Goal: Information Seeking & Learning: Learn about a topic

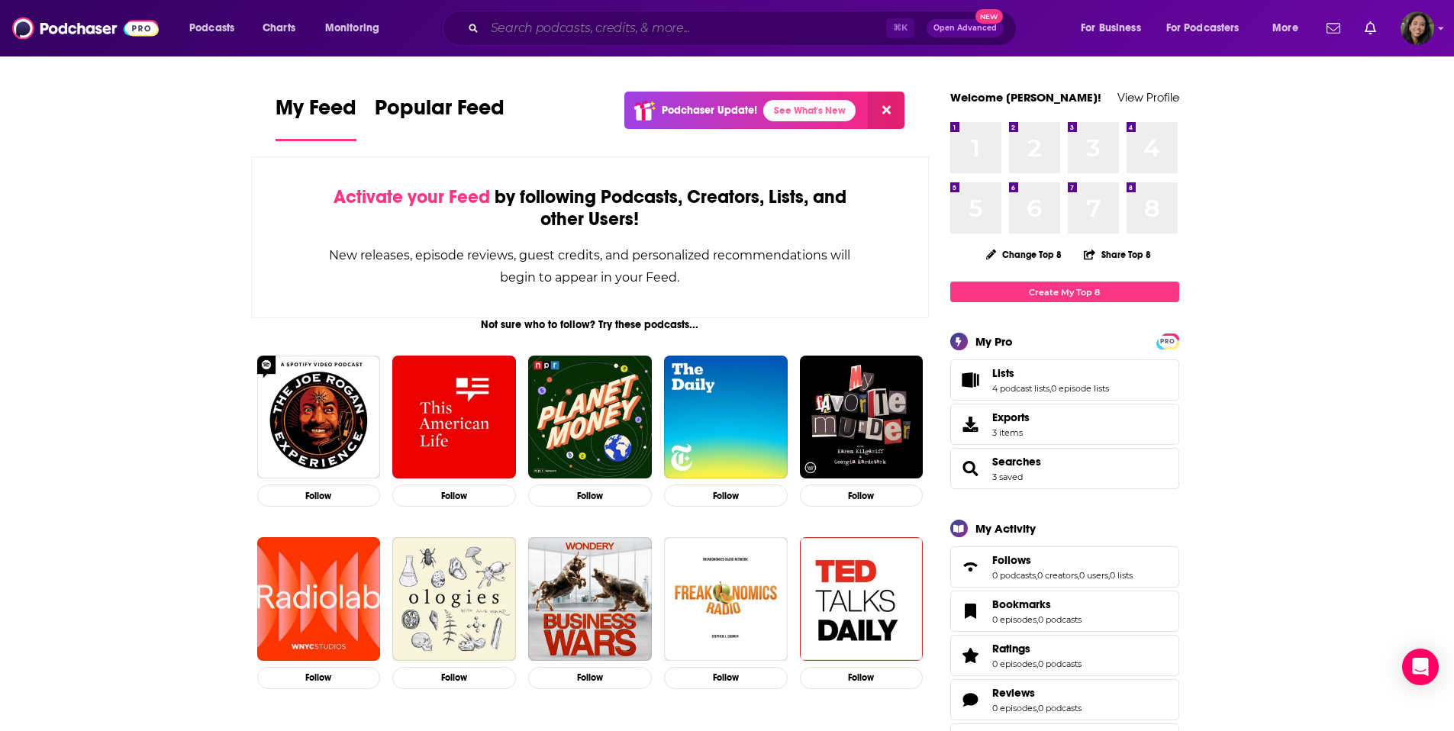
click at [757, 21] on input "Search podcasts, credits, & more..." at bounding box center [685, 28] width 401 height 24
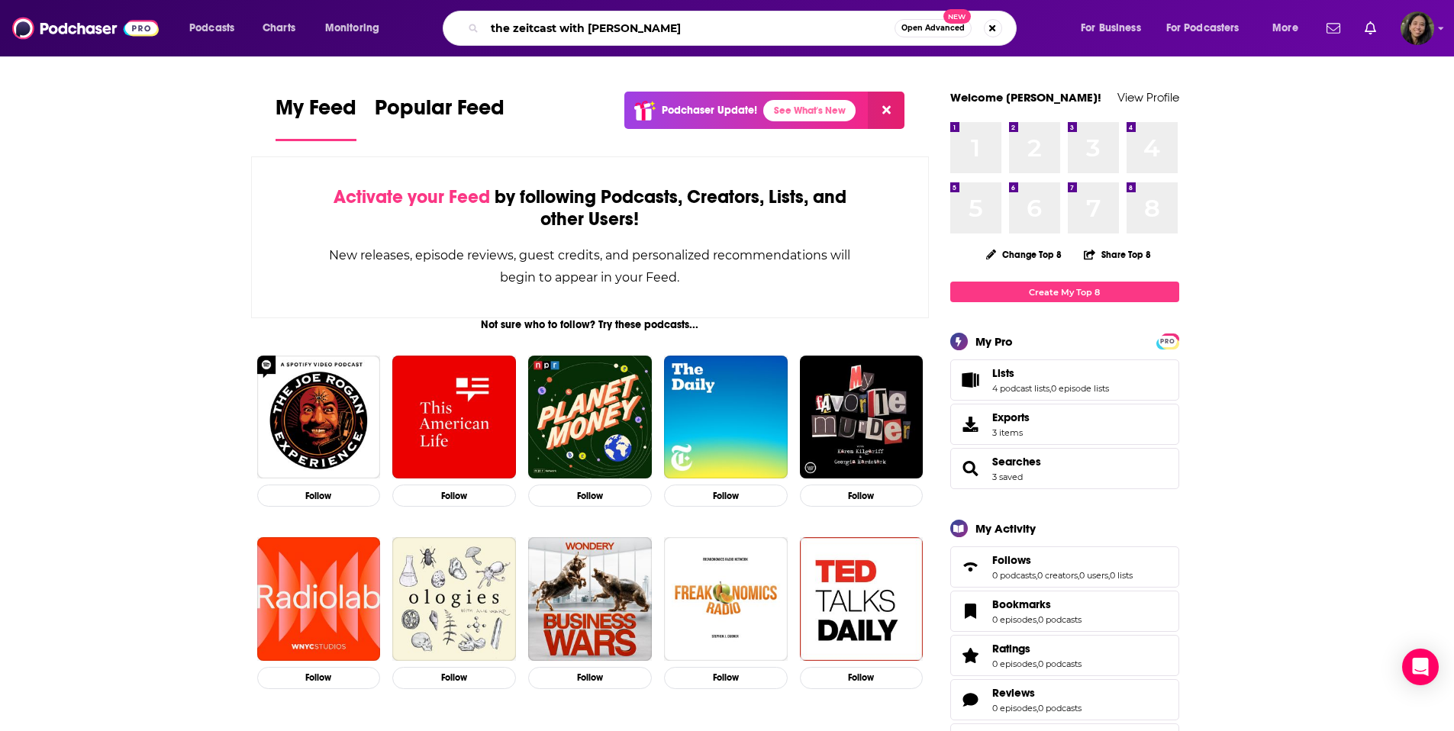
type input "the zeitcast with [PERSON_NAME]"
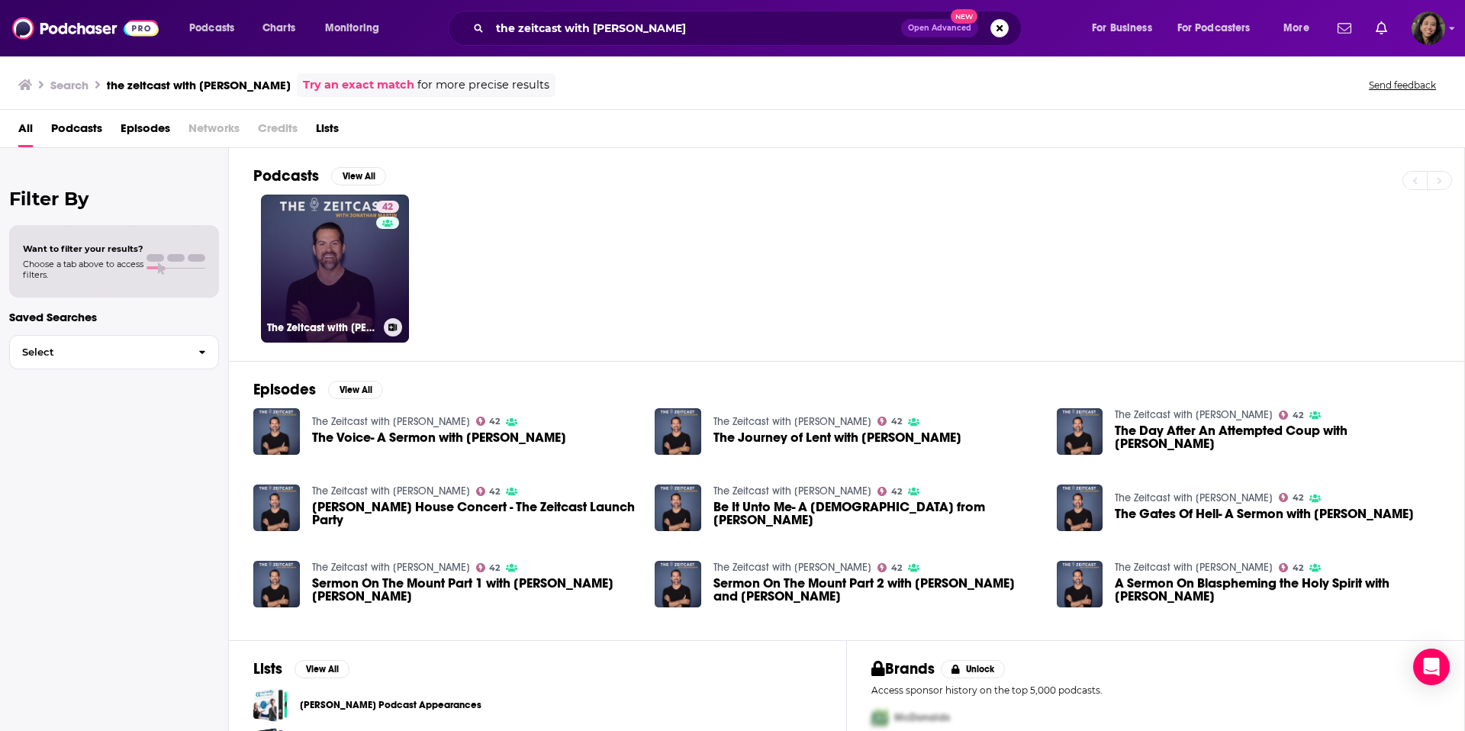
click at [344, 269] on link "42 The Zeitcast with [PERSON_NAME]" at bounding box center [335, 269] width 148 height 148
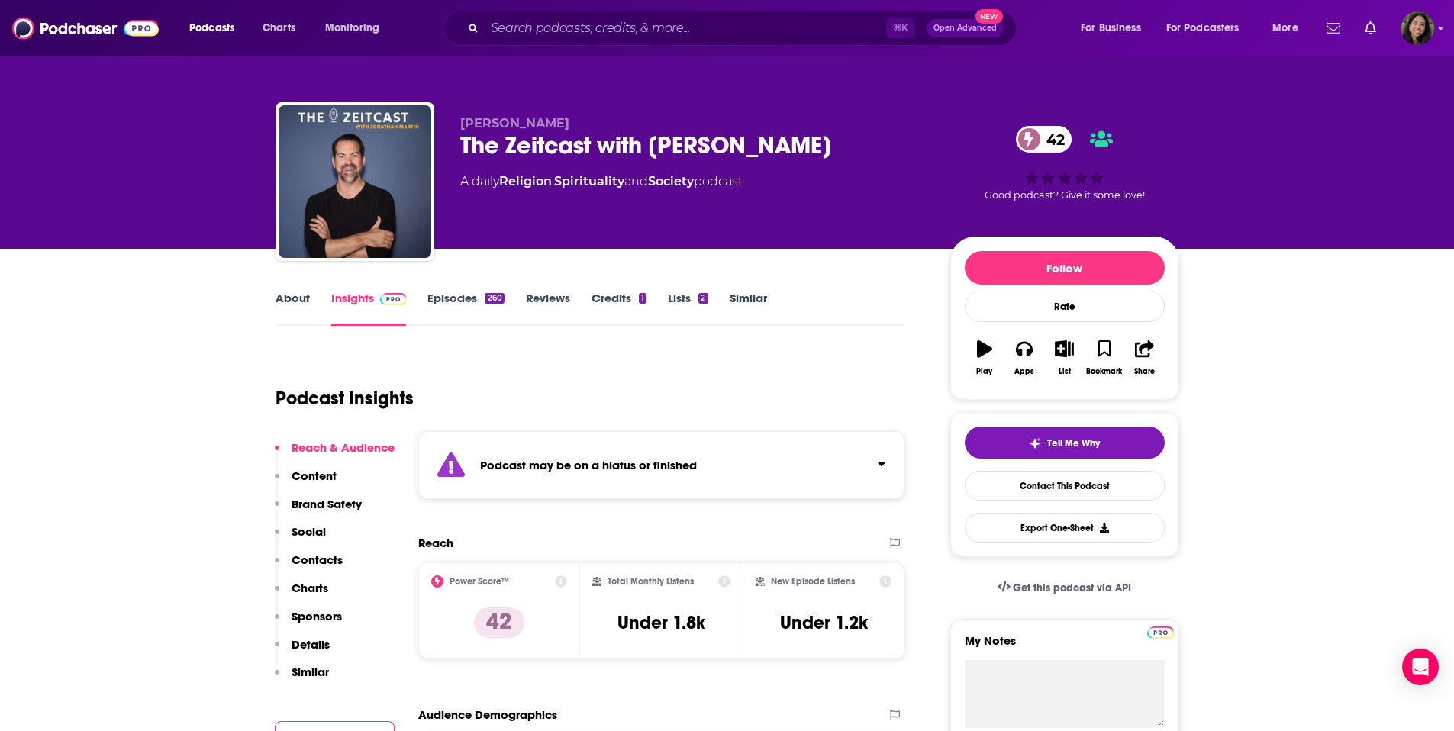
click at [741, 456] on div "Podcast may be on a hiatus or finished" at bounding box center [661, 465] width 487 height 68
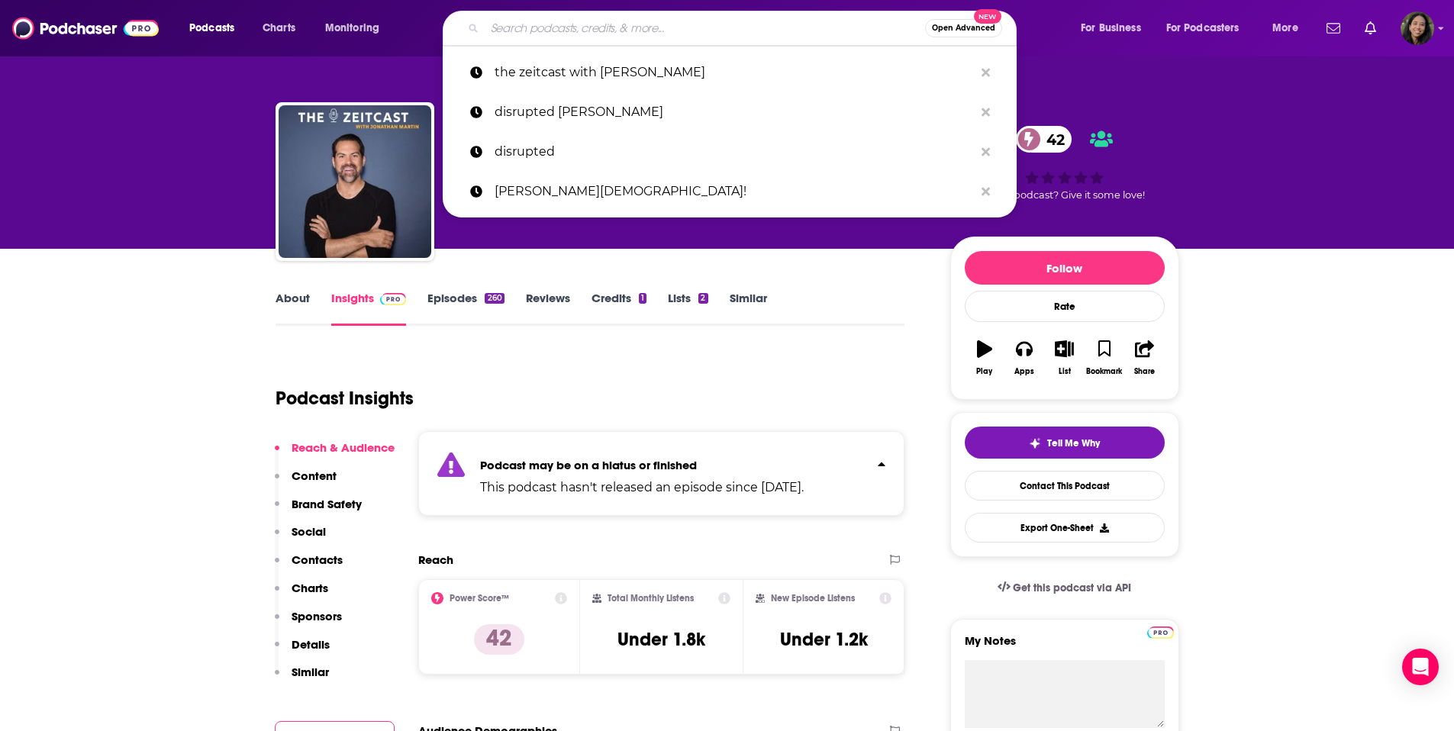
click at [580, 31] on input "Search podcasts, credits, & more..." at bounding box center [705, 28] width 440 height 24
paste input "all the buried women podcast"
type input "all the buried women podcast"
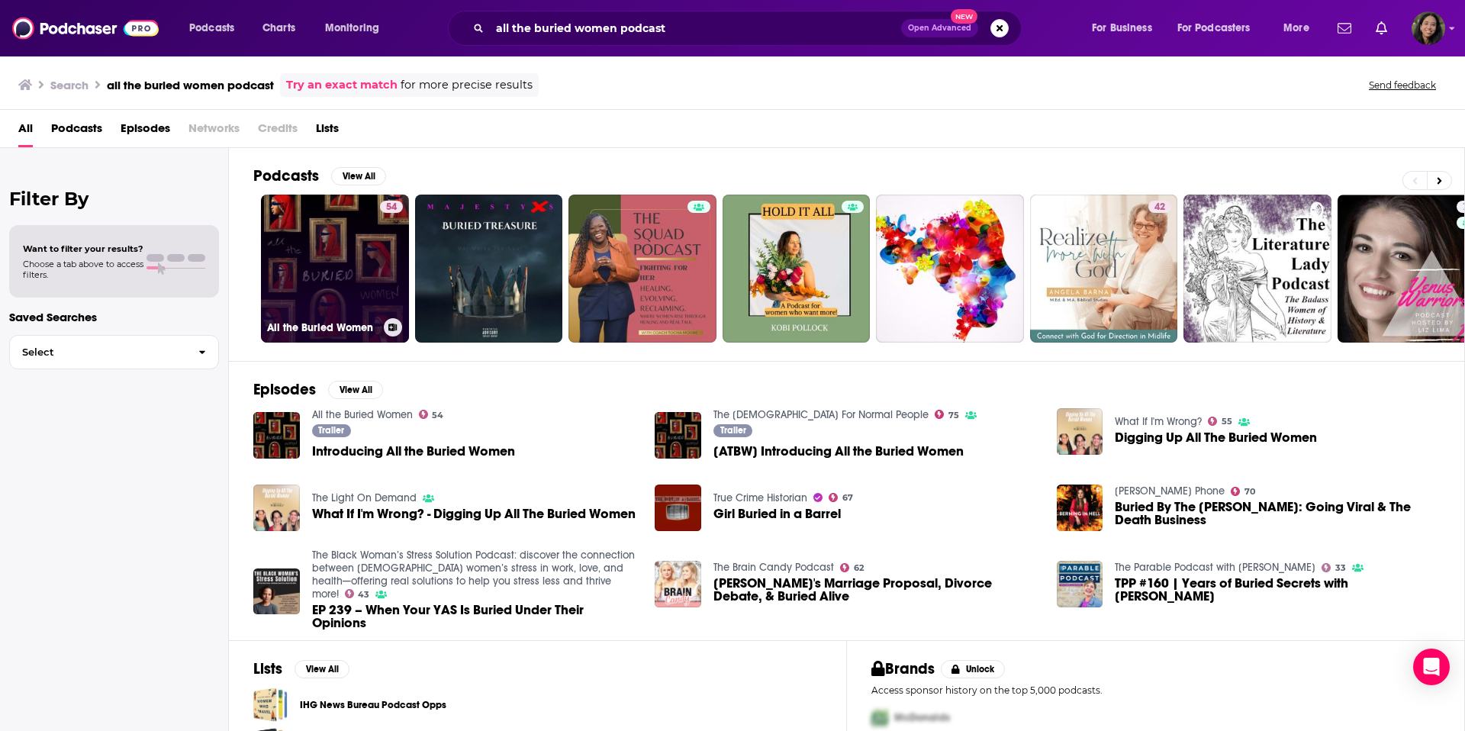
click at [343, 256] on link "54 All the Buried Women" at bounding box center [335, 269] width 148 height 148
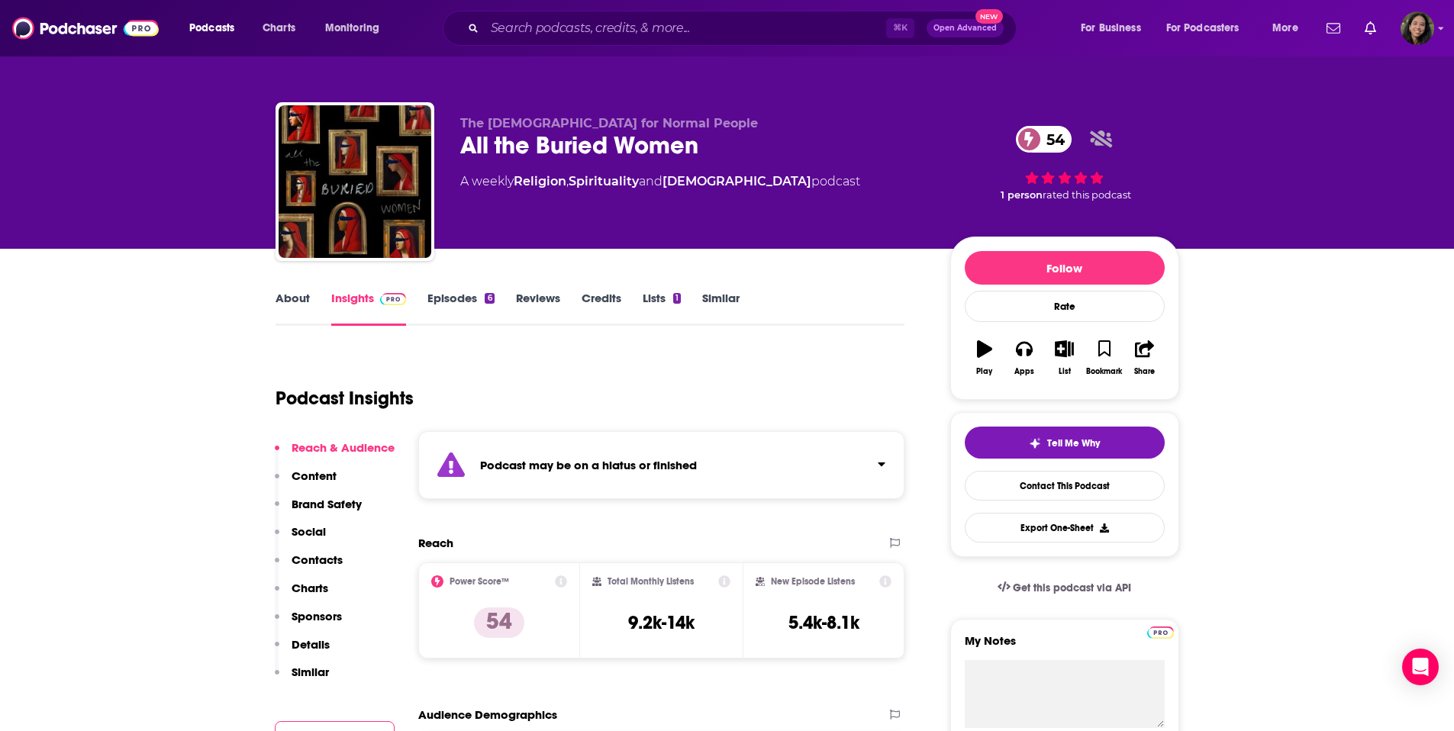
click at [772, 460] on div "Podcast may be on a hiatus or finished" at bounding box center [661, 465] width 487 height 68
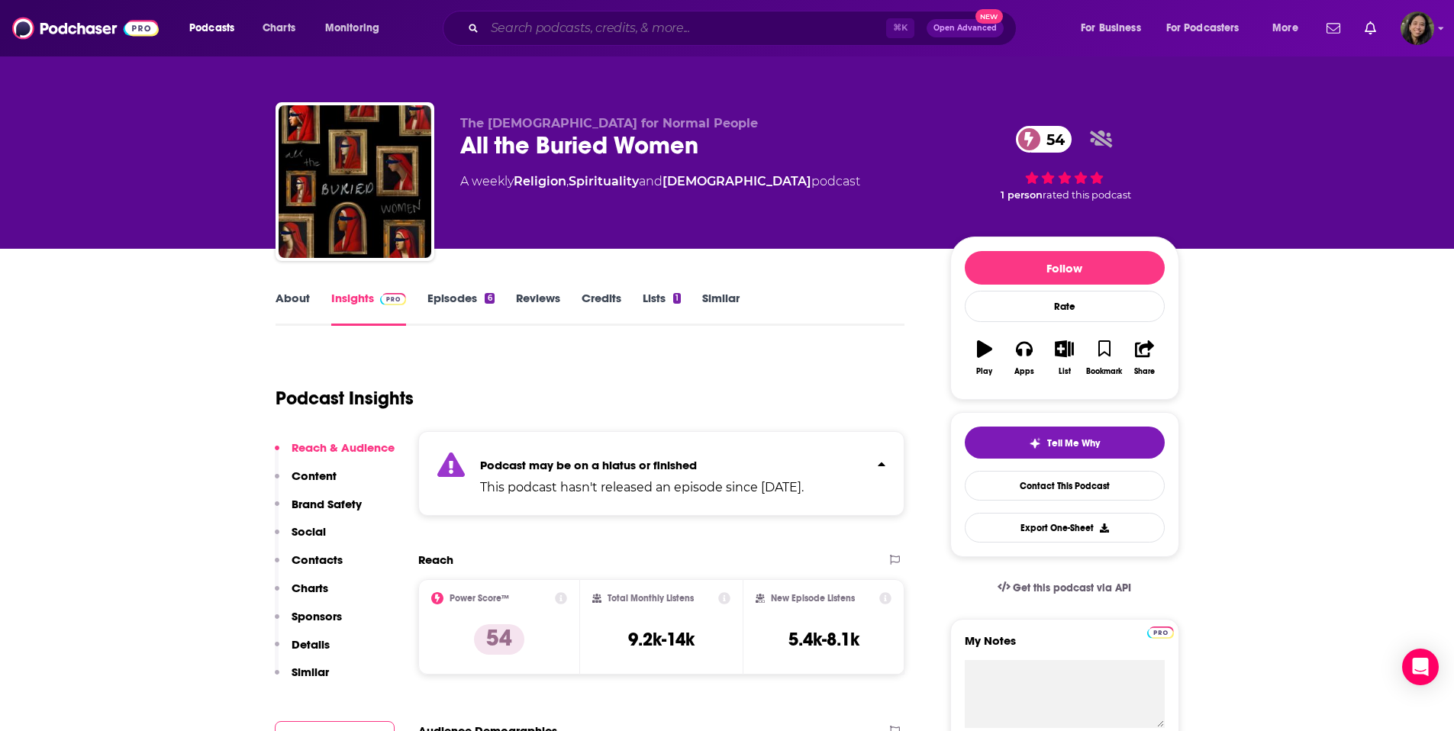
click at [754, 28] on input "Search podcasts, credits, & more..." at bounding box center [685, 28] width 401 height 24
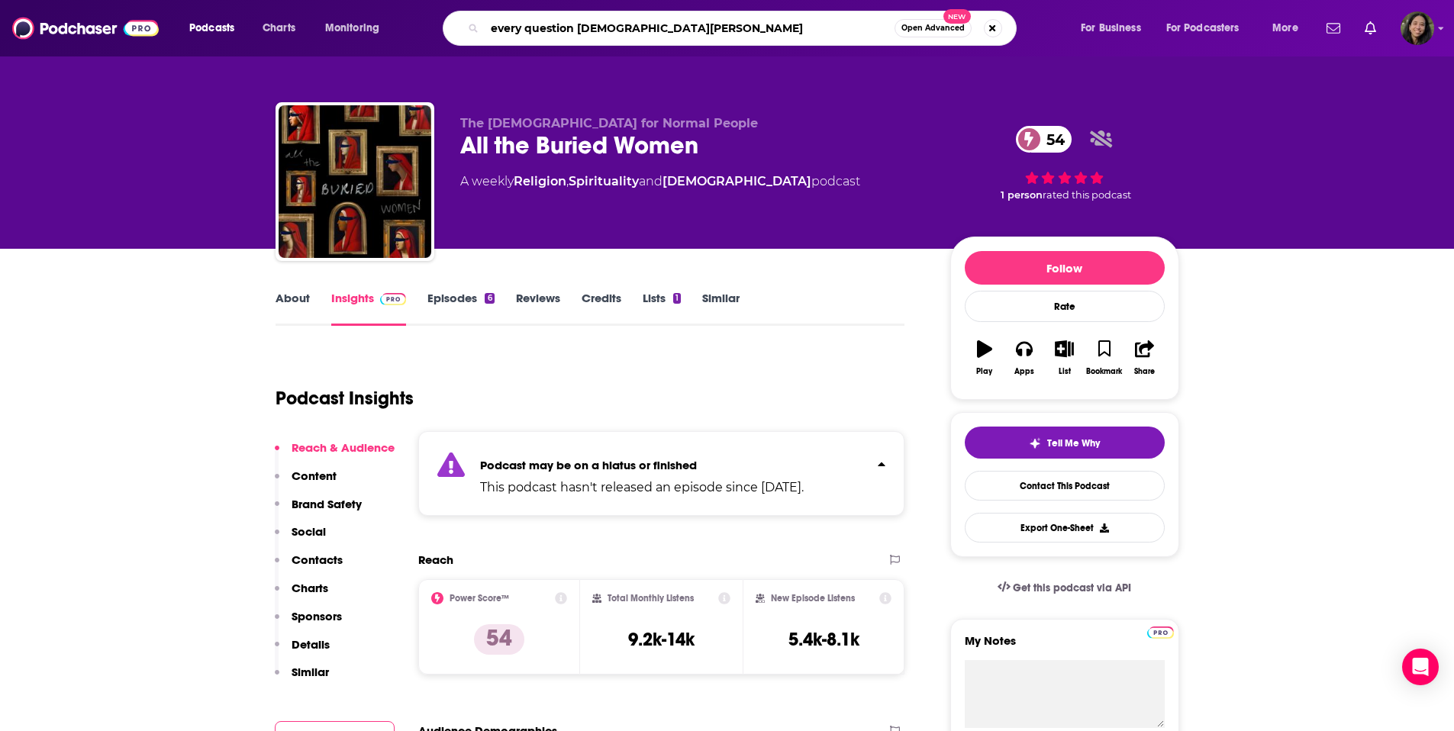
type input "every question [DEMOGRAPHIC_DATA] asked"
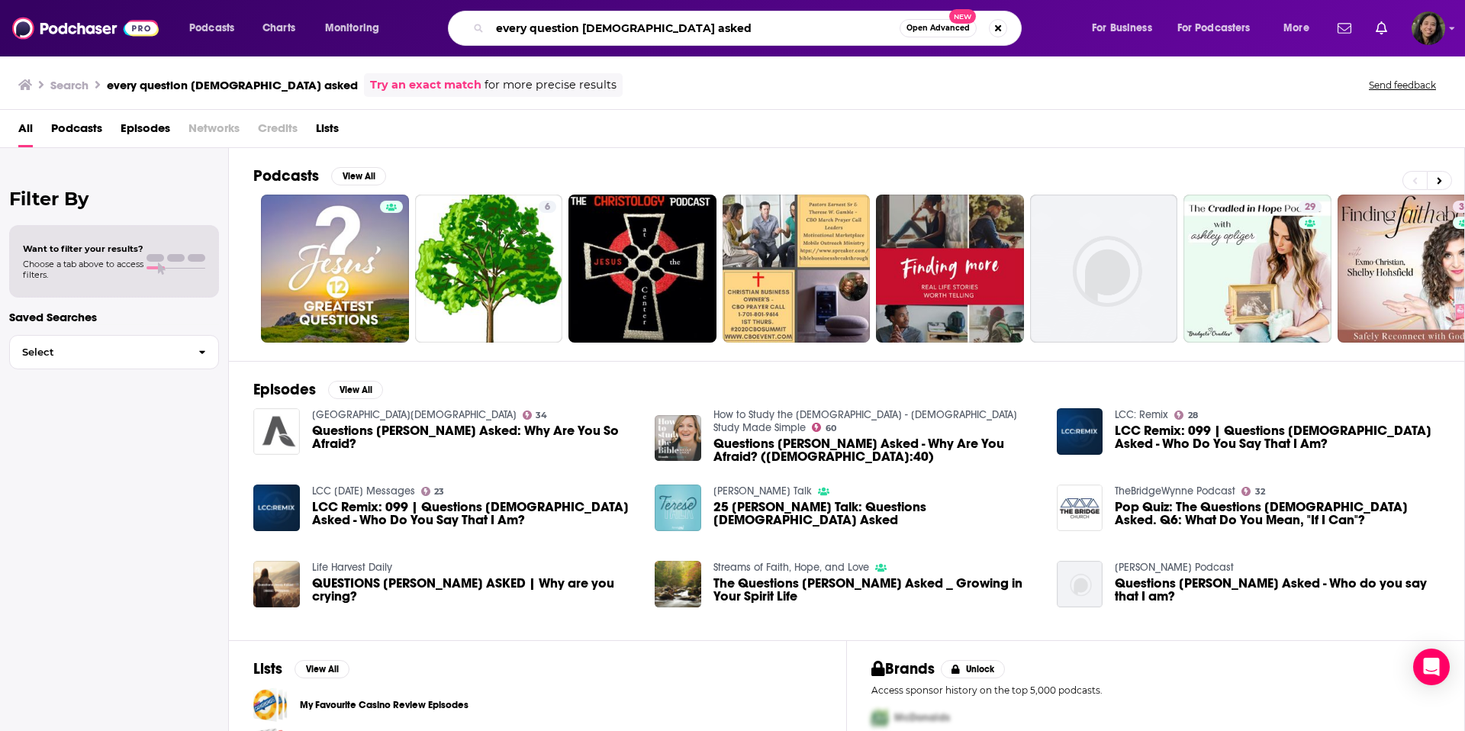
drag, startPoint x: 669, startPoint y: 26, endPoint x: 450, endPoint y: 27, distance: 218.3
click at [450, 27] on div "every question [DEMOGRAPHIC_DATA] asked Open Advanced New" at bounding box center [735, 28] width 574 height 35
type input "the subtext"
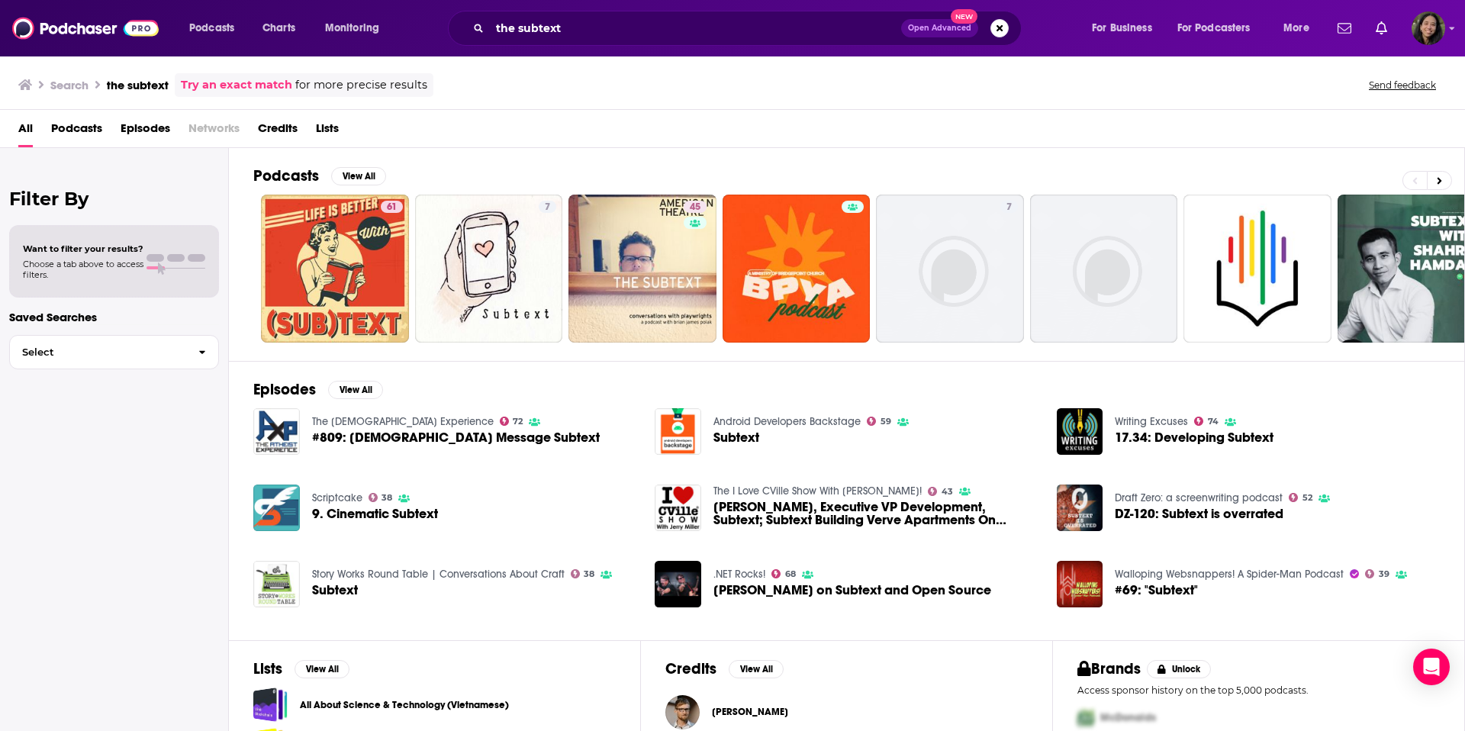
click at [1002, 141] on div "All Podcasts Episodes Networks Credits Lists" at bounding box center [735, 131] width 1435 height 31
